Goal: Find specific page/section: Find specific page/section

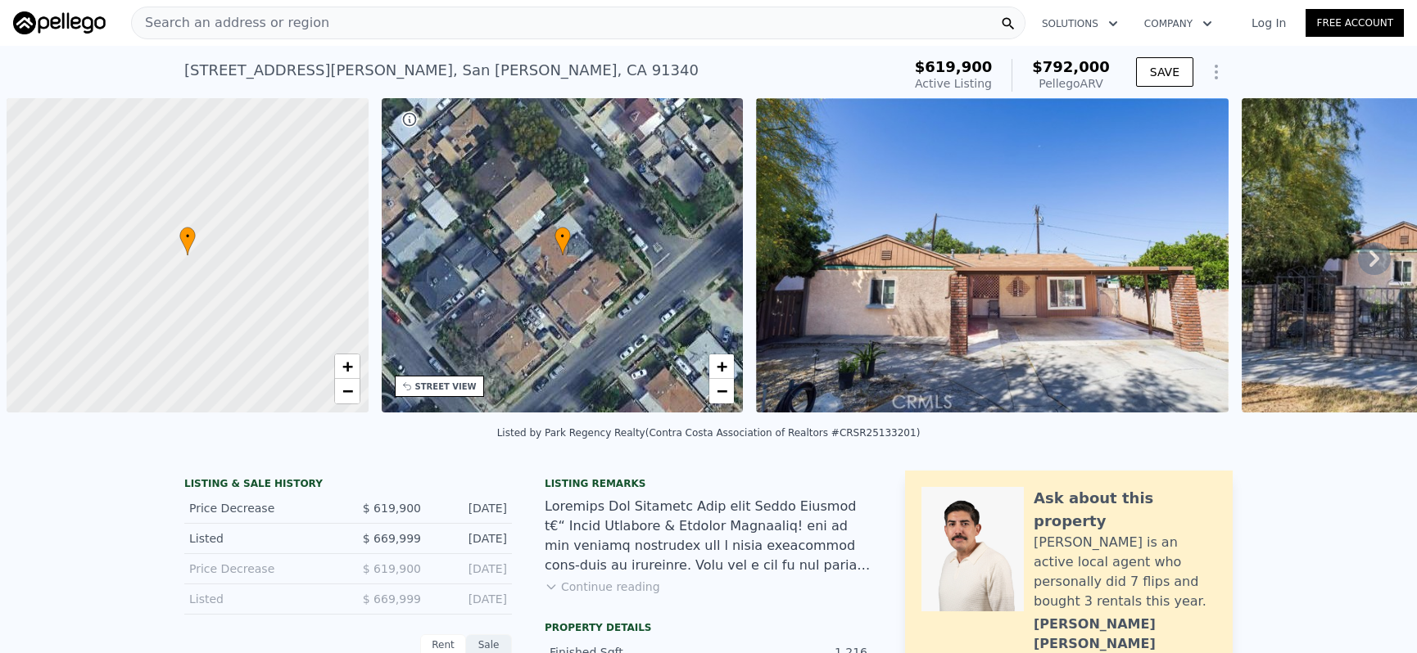
scroll to position [0, 7]
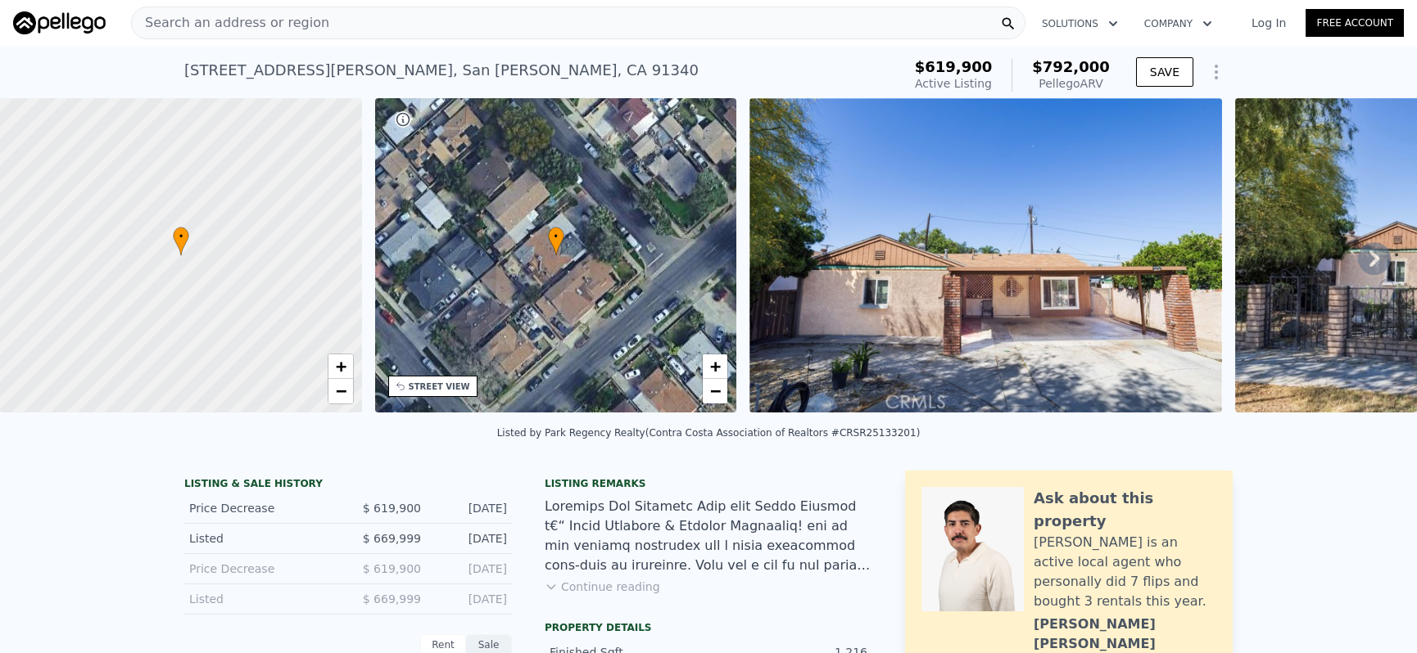
click at [518, 25] on div "Search an address or region" at bounding box center [578, 23] width 894 height 33
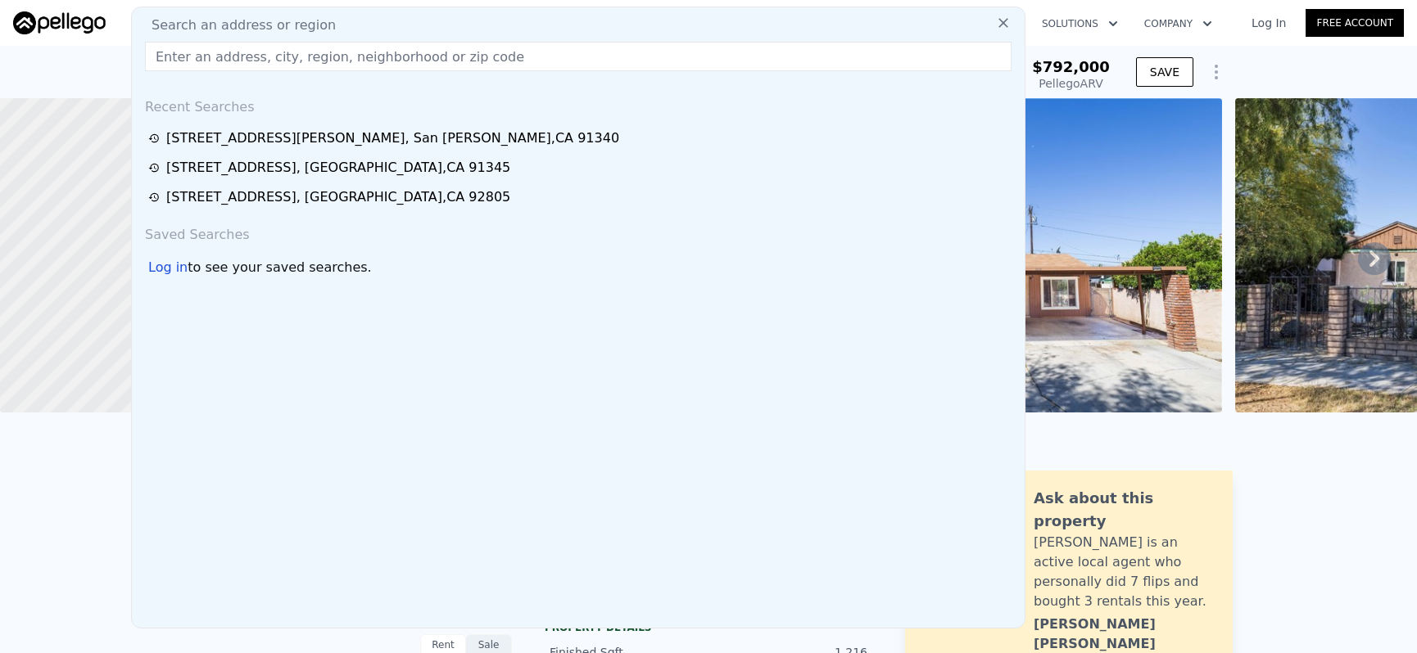
click at [518, 25] on div "Search an address or region" at bounding box center [578, 26] width 880 height 20
click at [516, 46] on input "text" at bounding box center [578, 56] width 866 height 29
paste input "[STREET_ADDRESS][PERSON_NAME]"
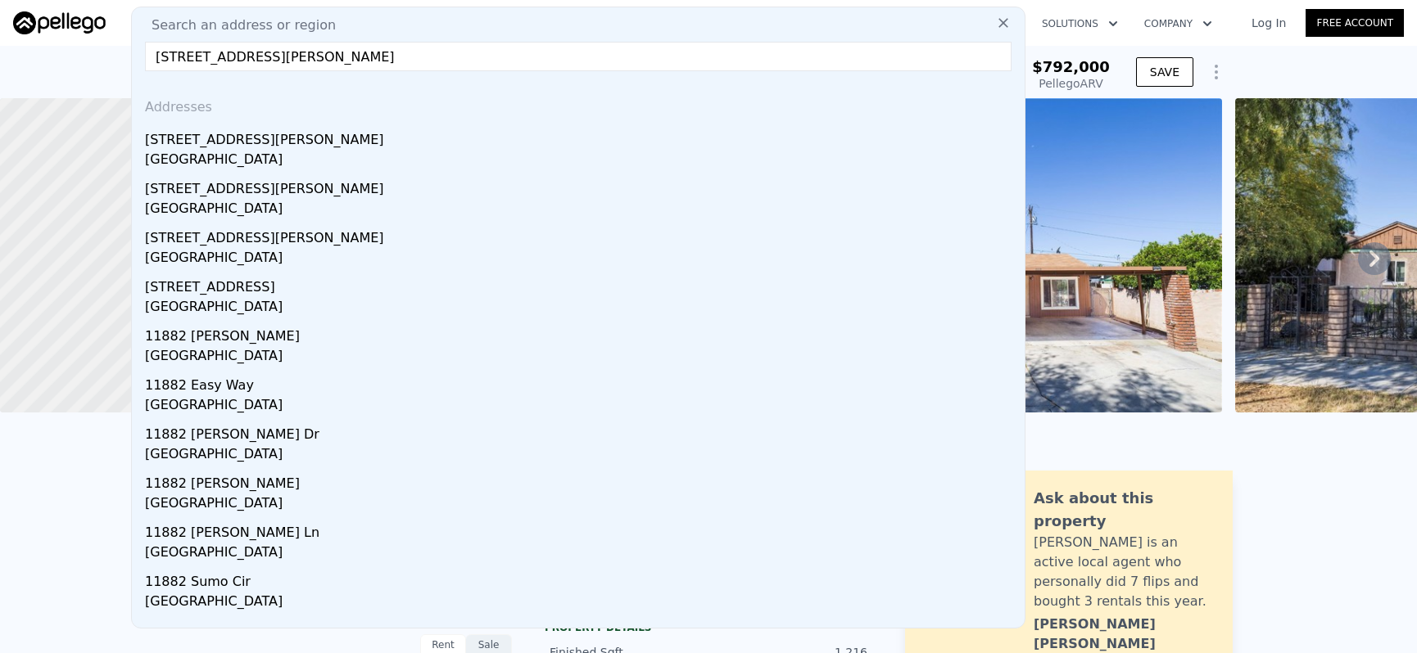
type input "[STREET_ADDRESS][PERSON_NAME]"
click at [483, 142] on div "[STREET_ADDRESS][PERSON_NAME]" at bounding box center [581, 137] width 873 height 26
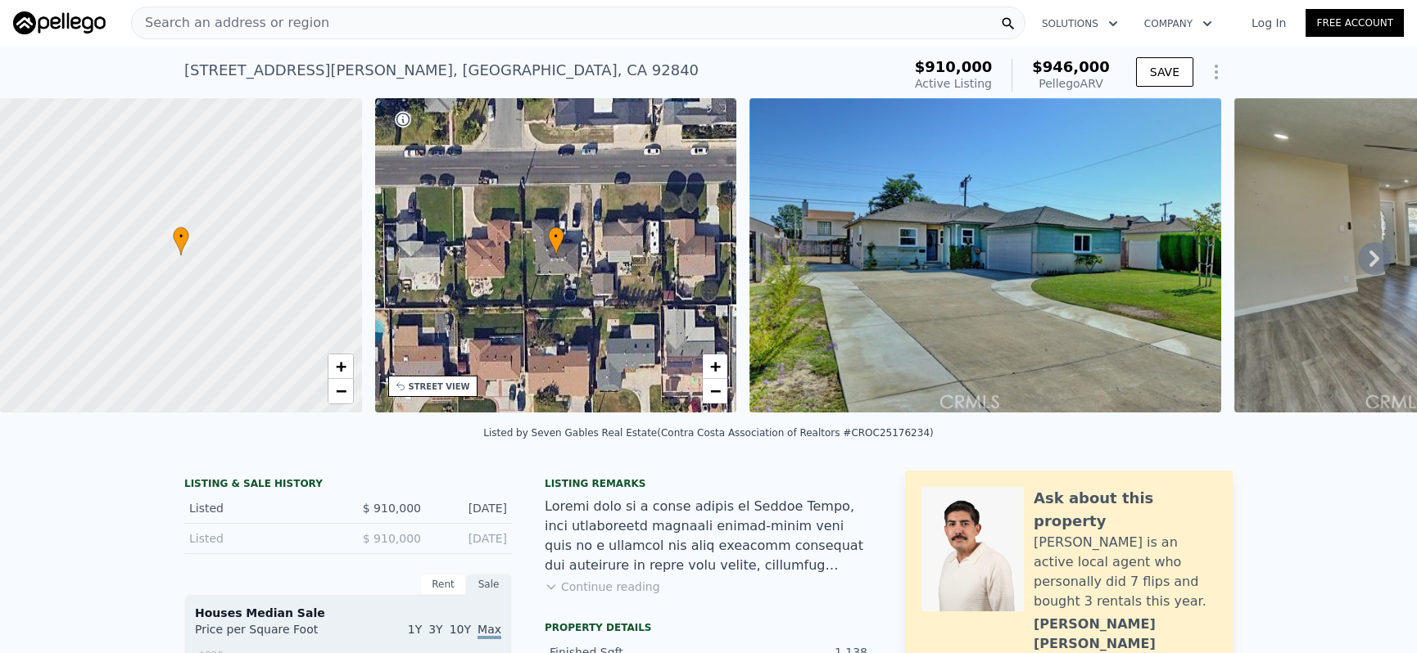
click at [546, 21] on div "Search an address or region" at bounding box center [578, 23] width 894 height 33
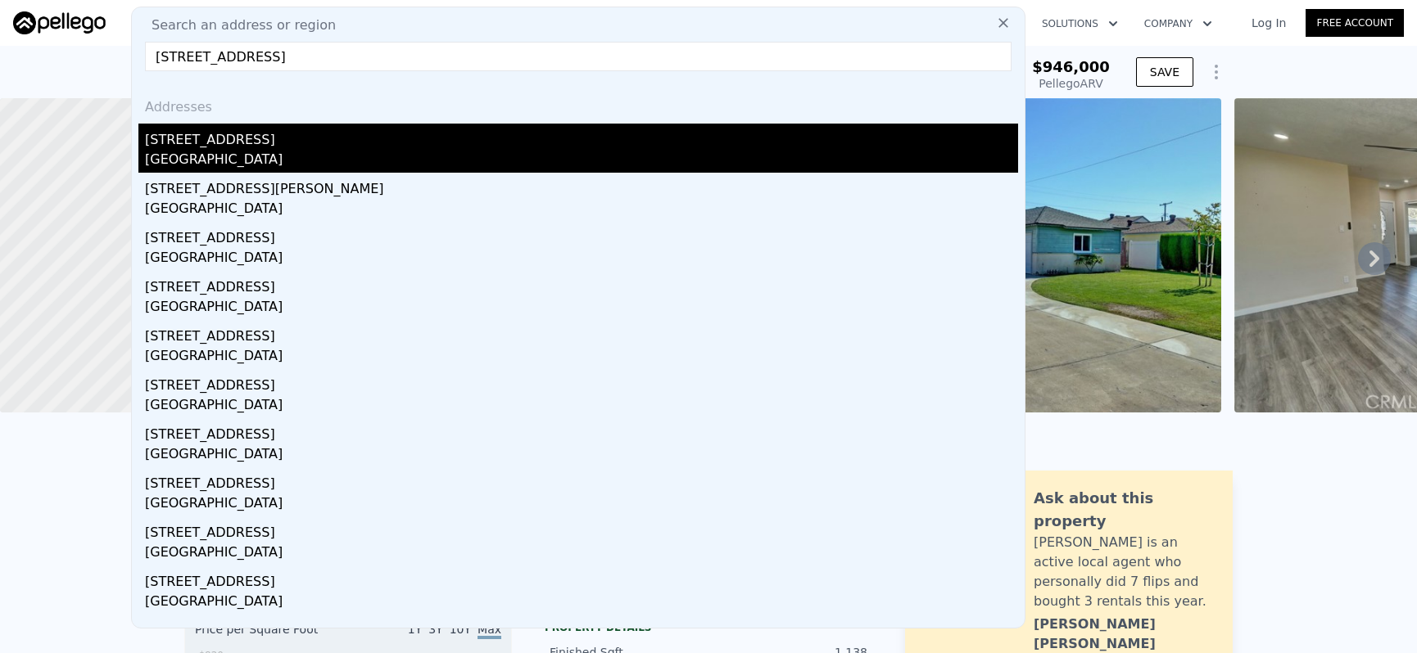
type input "[STREET_ADDRESS]"
click at [595, 161] on div "[GEOGRAPHIC_DATA]" at bounding box center [581, 161] width 873 height 23
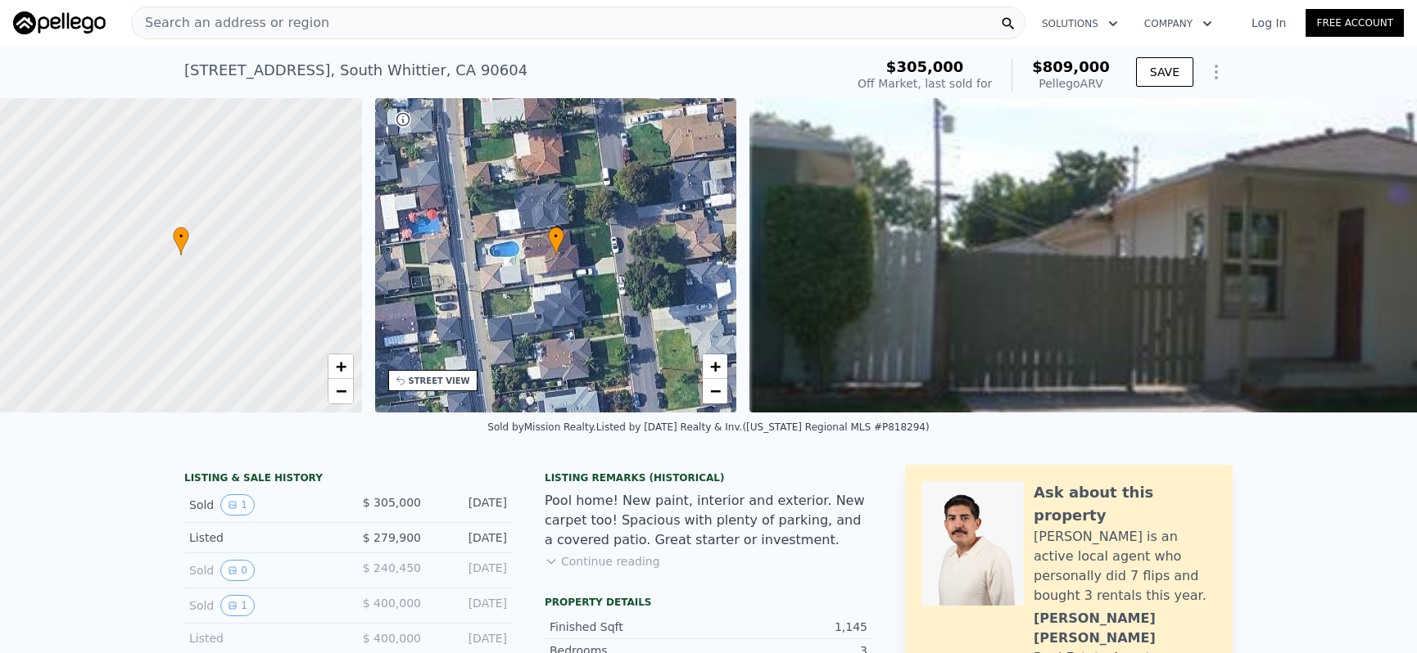
click at [703, 31] on div "Search an address or region" at bounding box center [578, 23] width 894 height 33
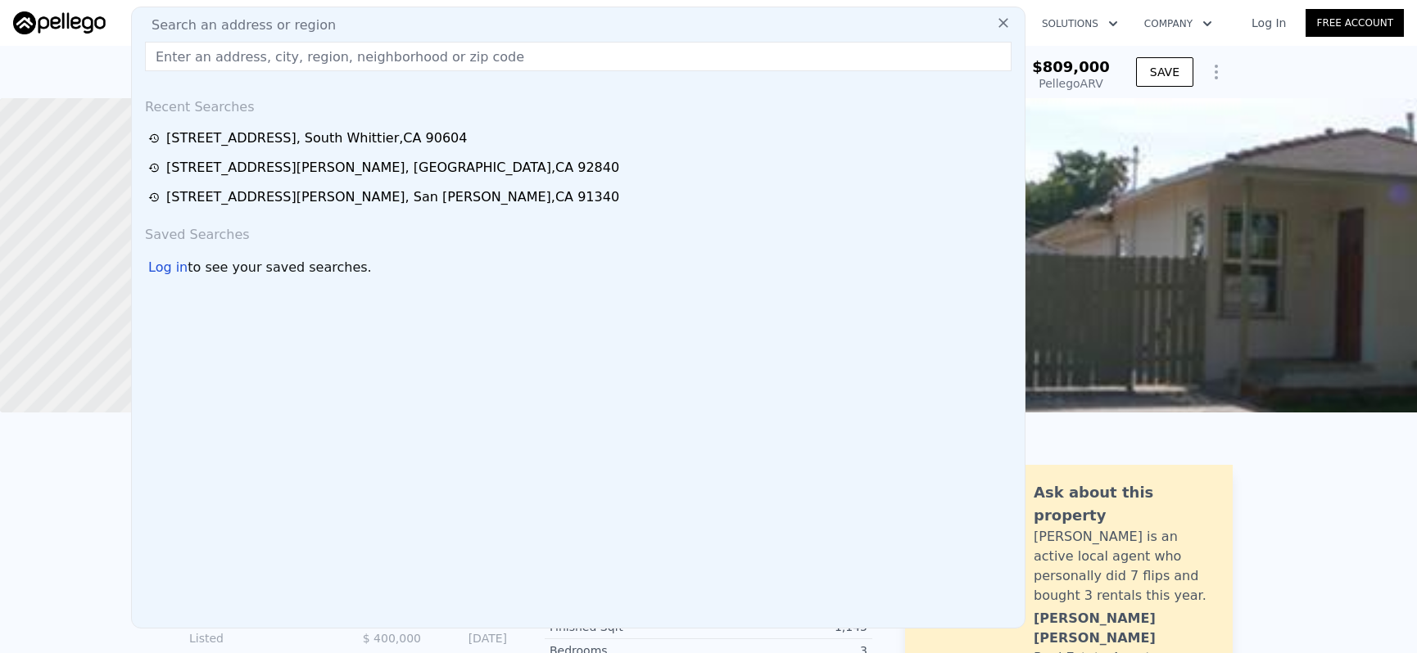
click at [703, 31] on div "Search an address or region" at bounding box center [578, 26] width 880 height 20
paste input "[STREET_ADDRESS]"
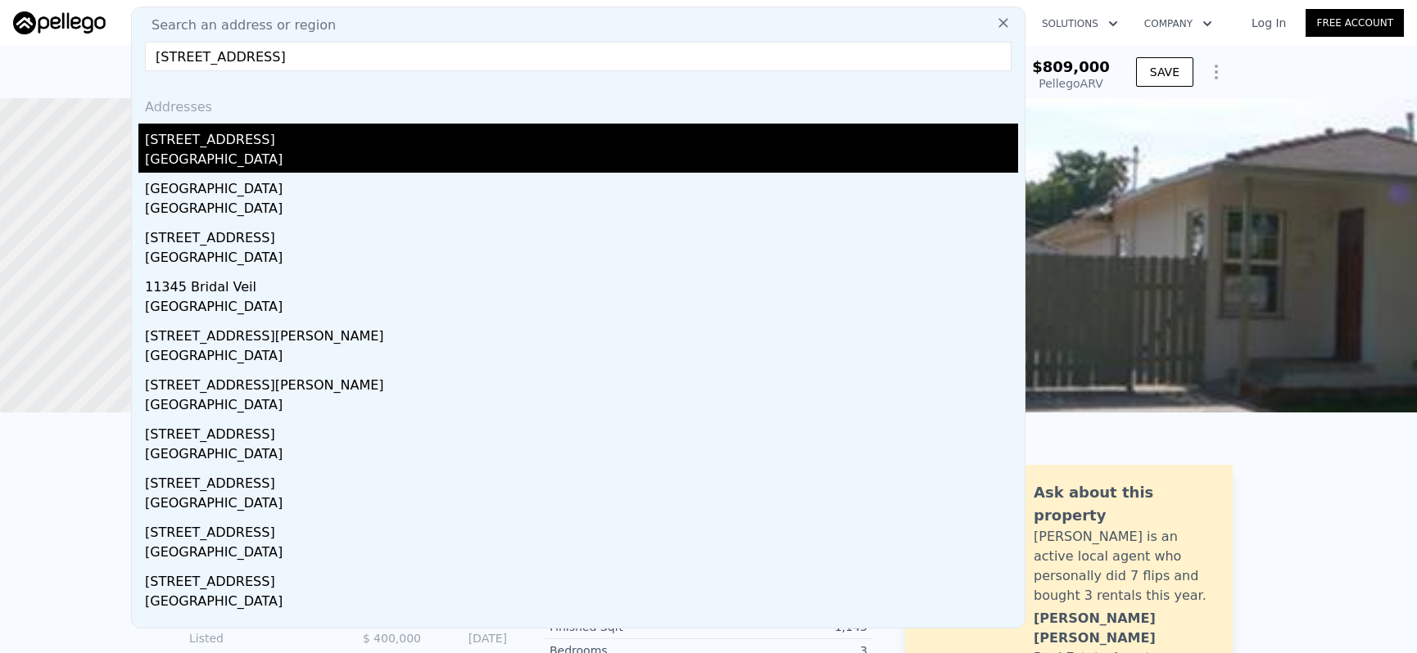
type input "[STREET_ADDRESS]"
click at [712, 148] on div "[STREET_ADDRESS]" at bounding box center [581, 137] width 873 height 26
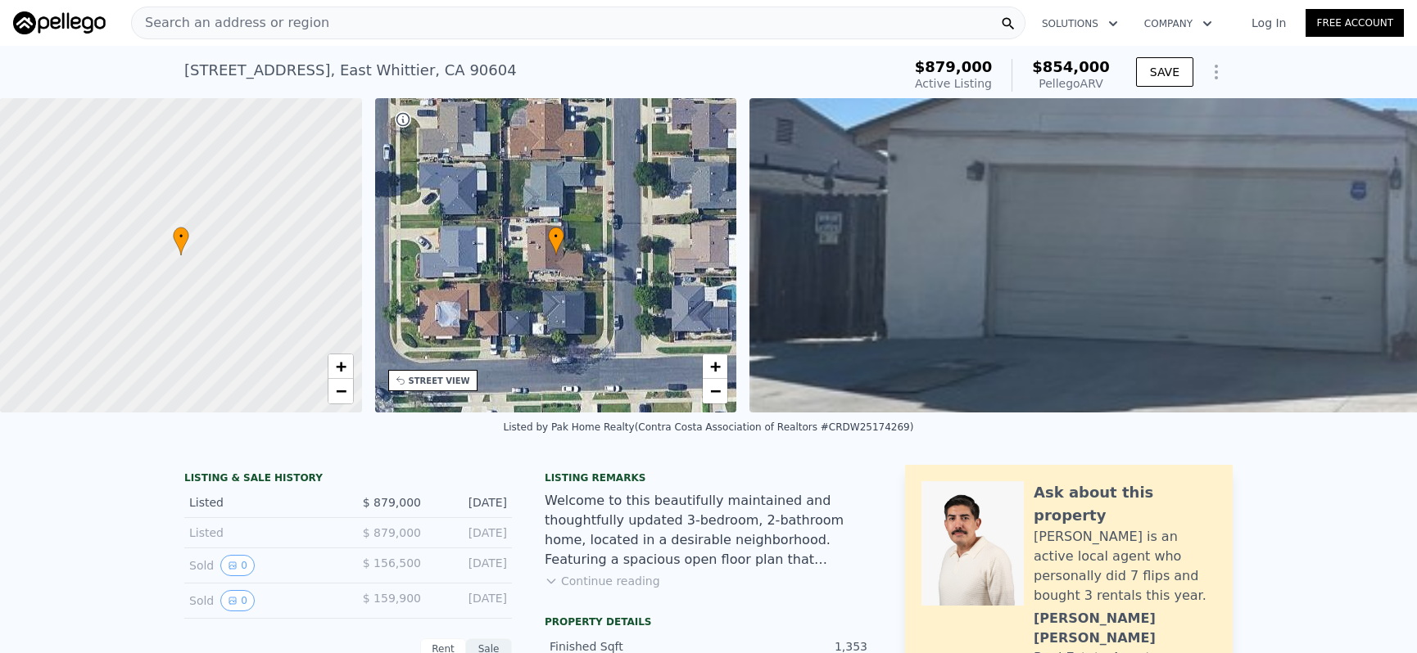
click at [571, 34] on div "Search an address or region" at bounding box center [578, 23] width 894 height 33
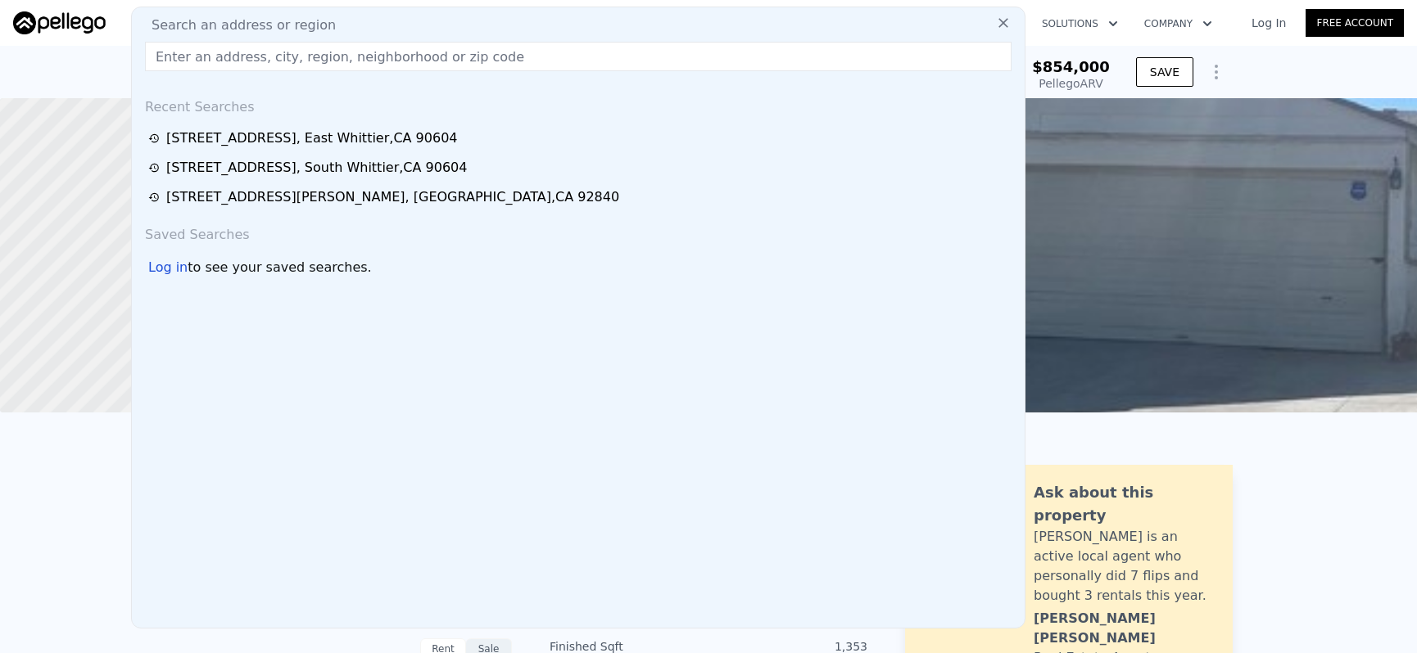
paste input "[STREET_ADDRESS][PERSON_NAME]"
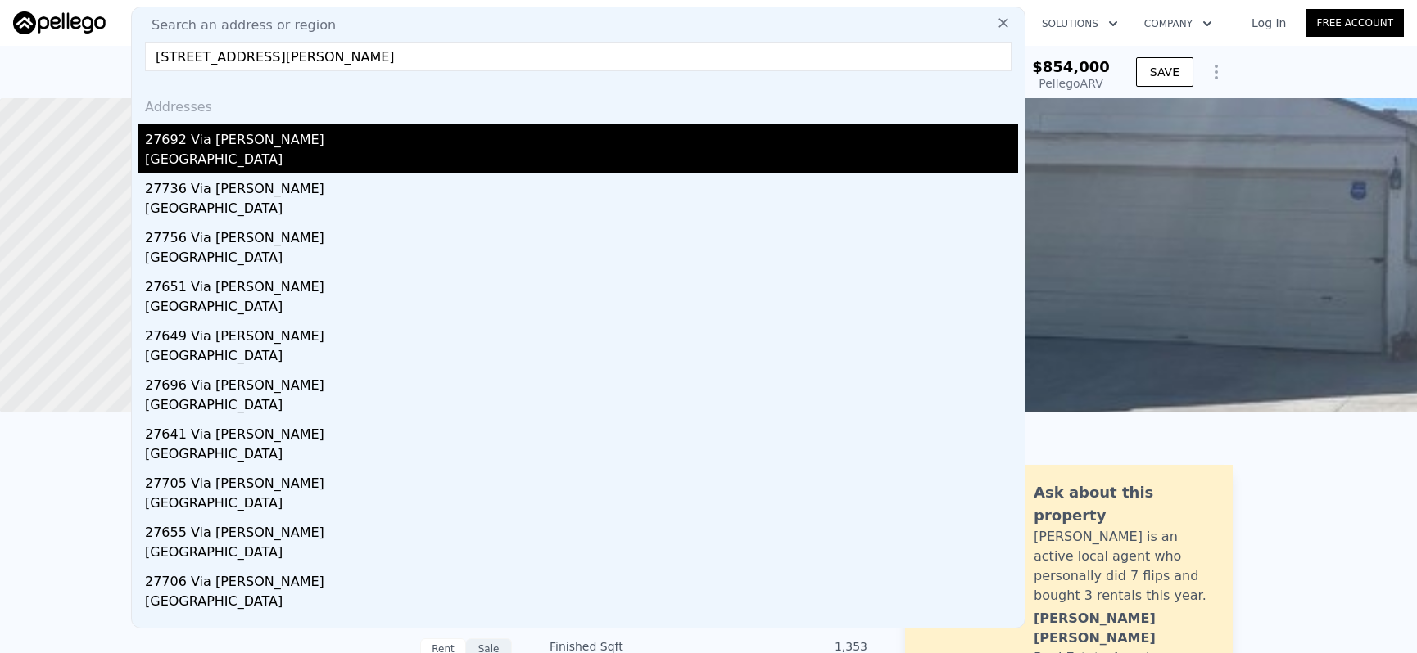
type input "[STREET_ADDRESS][PERSON_NAME]"
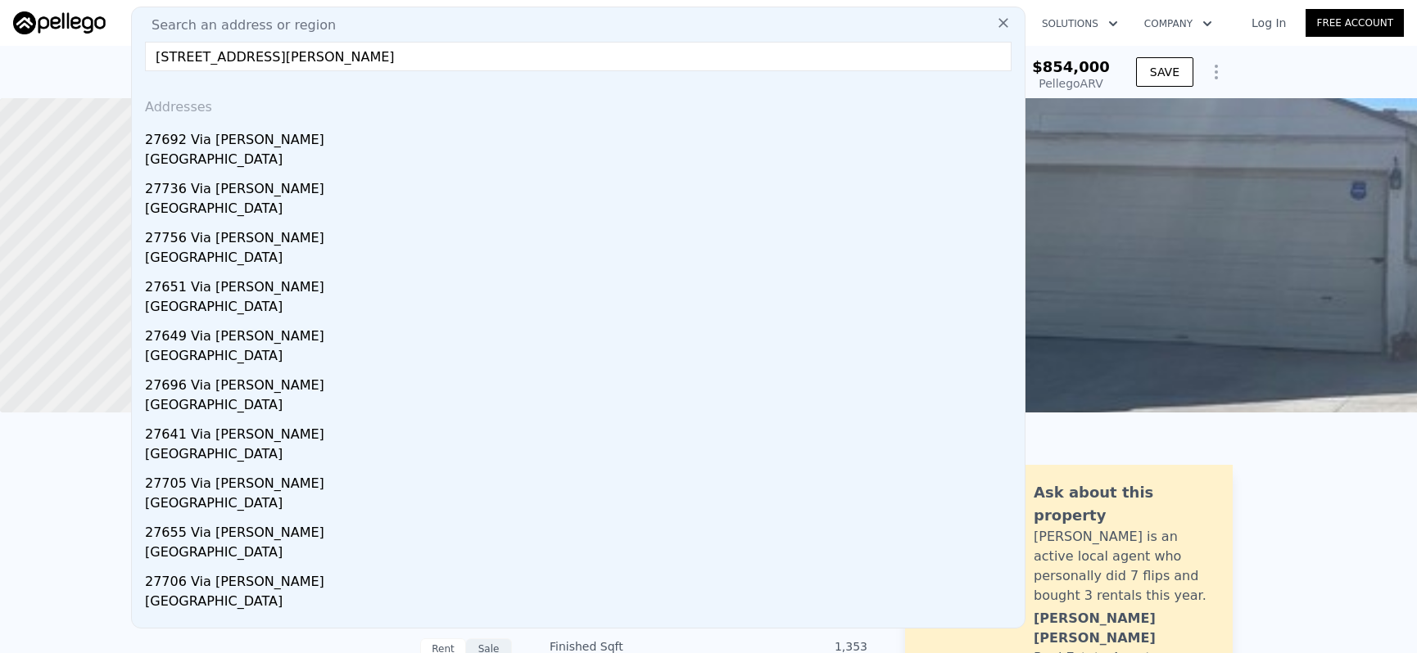
click at [647, 166] on div "[GEOGRAPHIC_DATA]" at bounding box center [581, 161] width 873 height 23
